Goal: Task Accomplishment & Management: Manage account settings

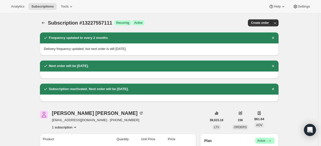
scroll to position [101, 0]
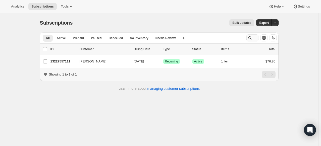
click at [254, 37] on icon "Search and filter results" at bounding box center [255, 37] width 5 height 5
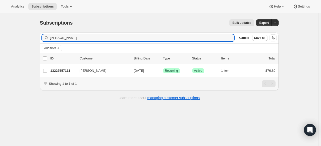
drag, startPoint x: 81, startPoint y: 36, endPoint x: 7, endPoint y: 45, distance: 74.9
click at [7, 45] on div "Subscriptions. This page is ready Subscriptions Bulk updates More actions Bulk …" at bounding box center [159, 86] width 318 height 146
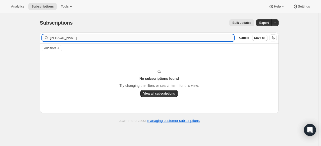
click at [66, 37] on input "[PERSON_NAME]" at bounding box center [142, 37] width 185 height 7
drag, startPoint x: 68, startPoint y: 37, endPoint x: 47, endPoint y: 40, distance: 21.2
click at [47, 40] on div "[PERSON_NAME] Clear" at bounding box center [138, 37] width 193 height 7
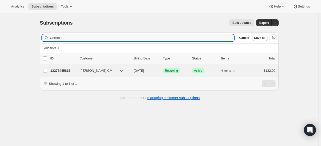
type input "Gerbelot"
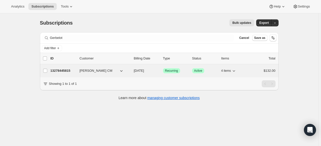
click at [66, 70] on p "13278445815" at bounding box center [63, 70] width 25 height 5
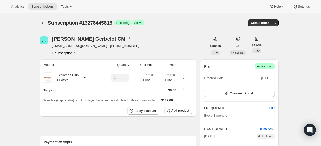
click at [128, 40] on icon at bounding box center [129, 39] width 3 height 3
